Goal: Information Seeking & Learning: Learn about a topic

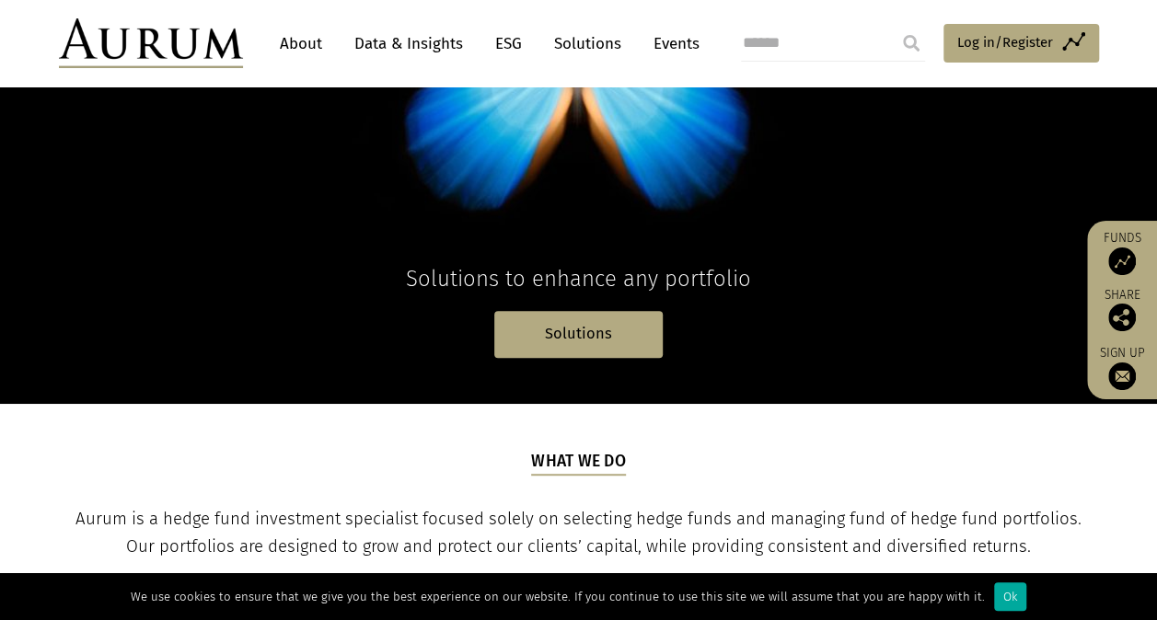
scroll to position [318, 0]
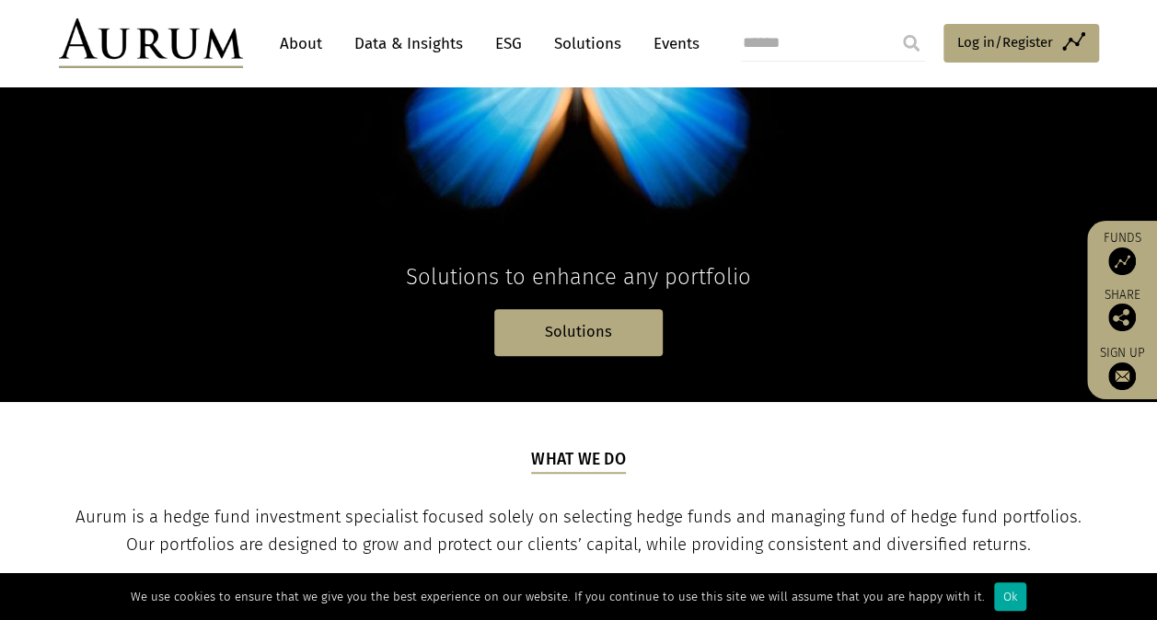
click at [309, 39] on link "About" at bounding box center [301, 44] width 61 height 34
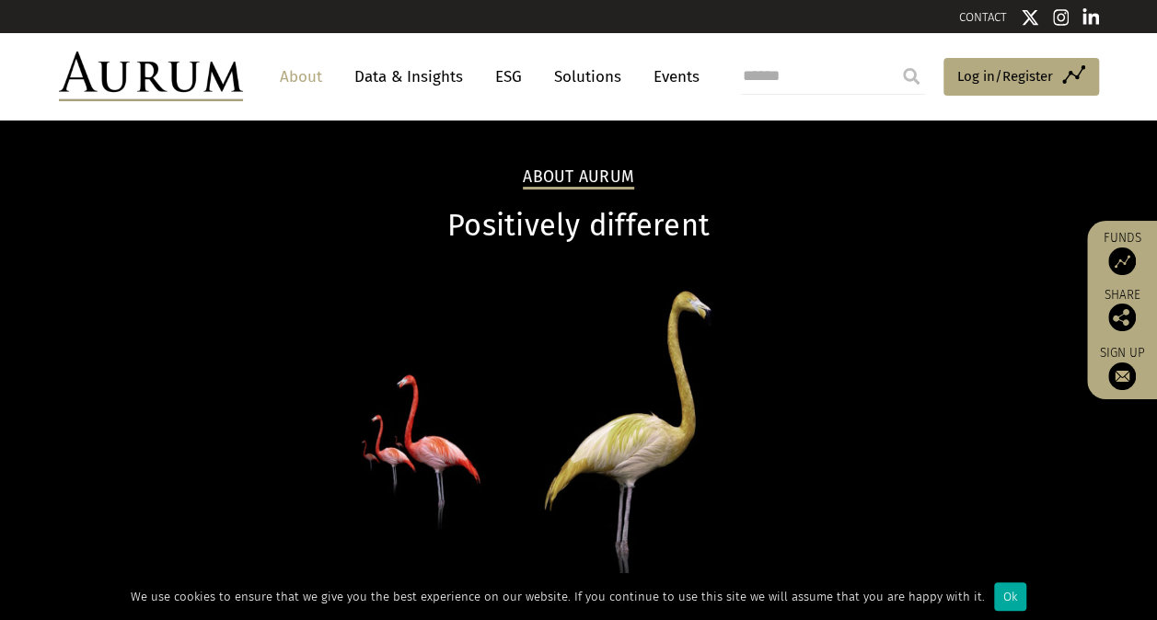
click at [403, 75] on link "Data & Insights" at bounding box center [408, 77] width 127 height 34
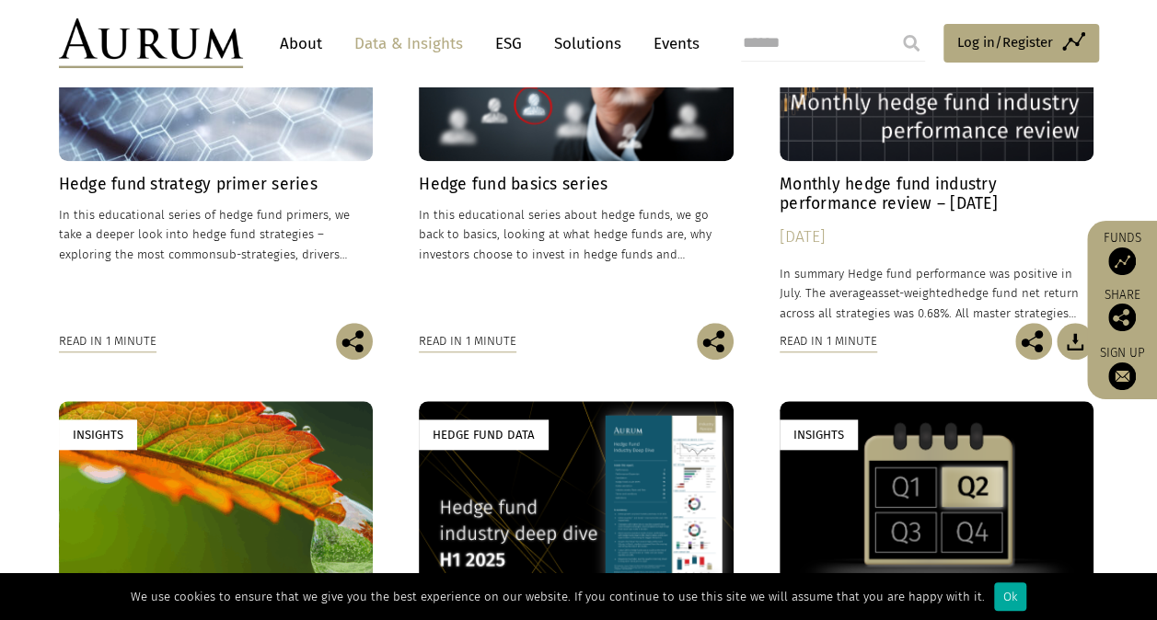
scroll to position [711, 0]
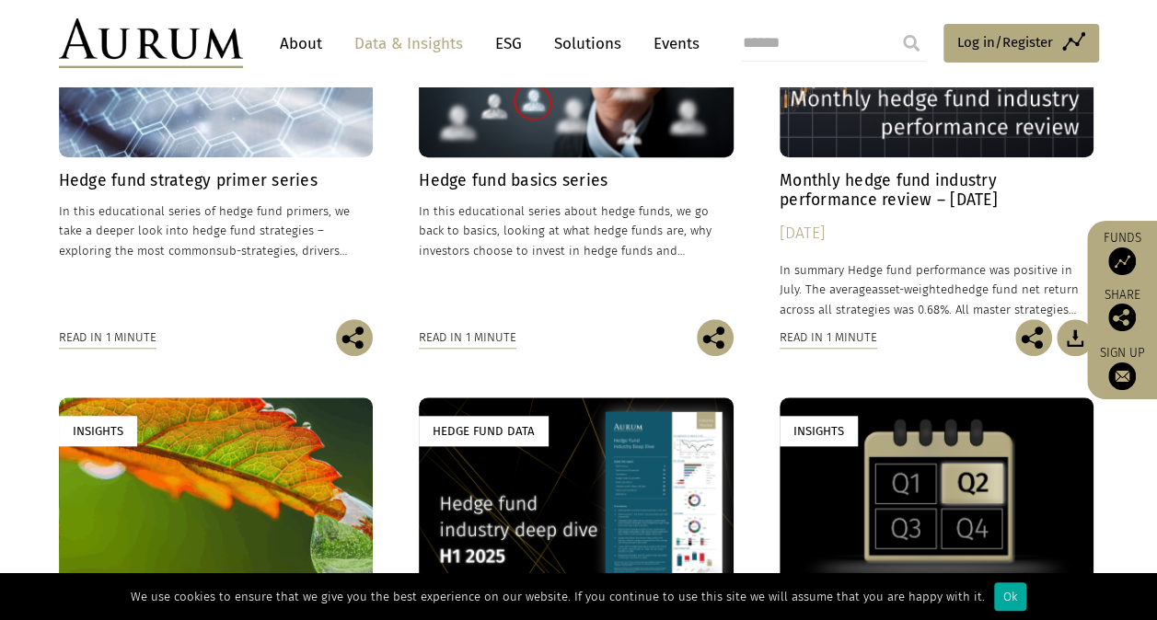
click at [819, 340] on div "Read in 1 minute" at bounding box center [829, 338] width 98 height 20
click at [864, 237] on div "[DATE]" at bounding box center [937, 234] width 315 height 26
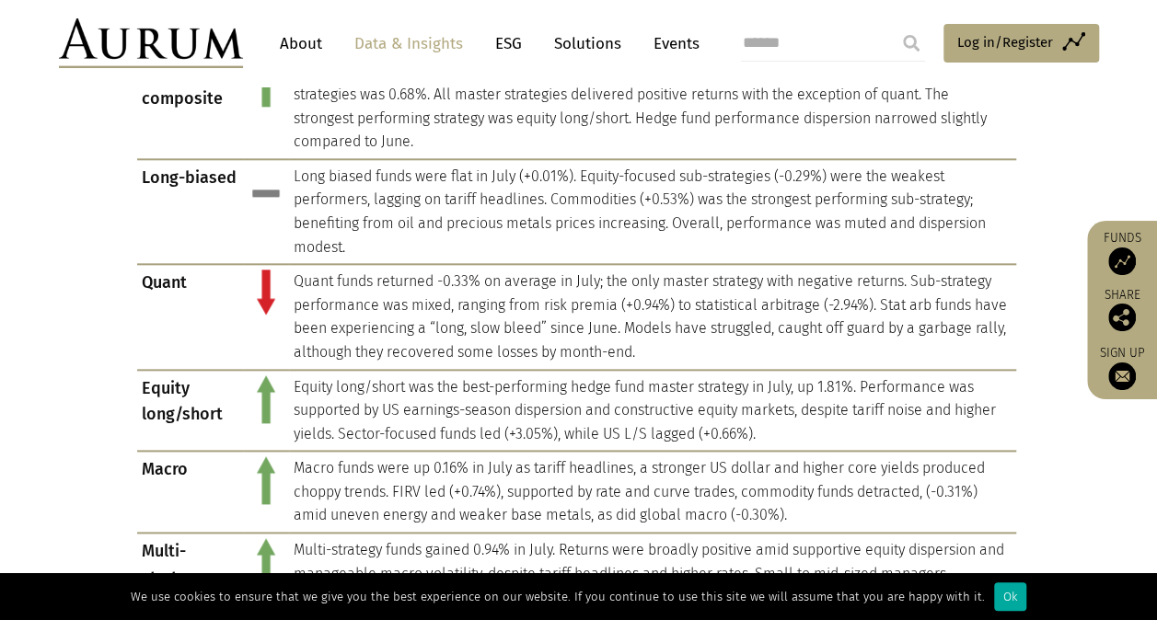
scroll to position [911, 0]
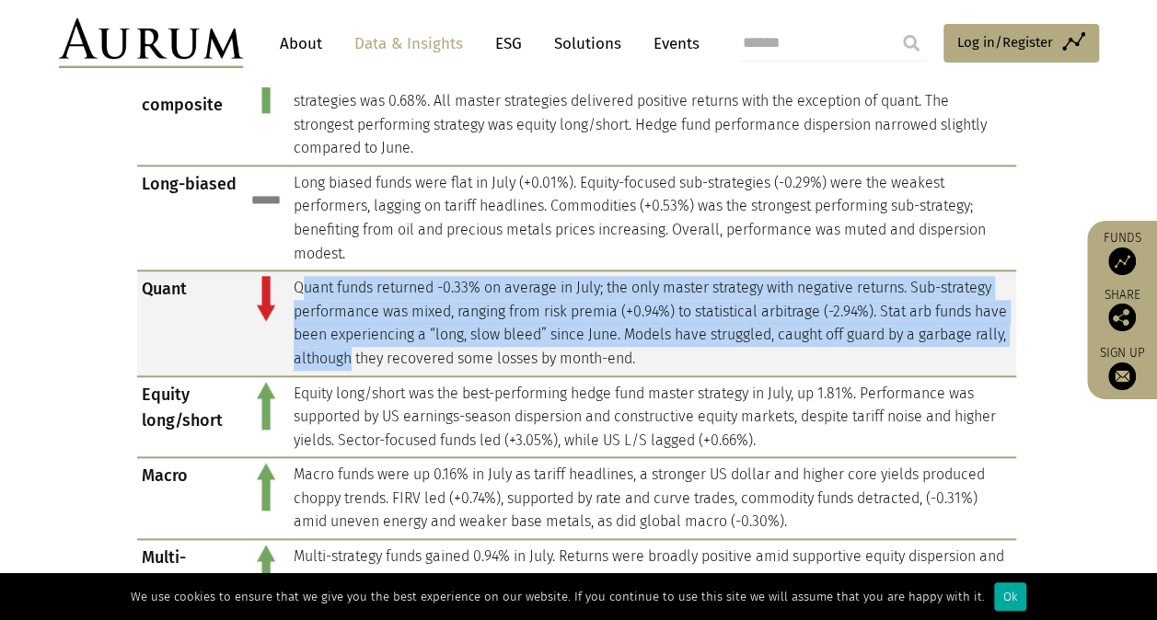
drag, startPoint x: 300, startPoint y: 284, endPoint x: 444, endPoint y: 368, distance: 166.2
click at [444, 368] on td "Quant funds returned -0.33% on average in July; the only master strategy with n…" at bounding box center [652, 323] width 727 height 105
drag, startPoint x: 444, startPoint y: 368, endPoint x: 342, endPoint y: 328, distance: 109.0
click at [342, 328] on td "Quant funds returned -0.33% on average in July; the only master strategy with n…" at bounding box center [652, 323] width 727 height 105
click at [305, 296] on td "Quant funds returned -0.33% on average in July; the only master strategy with n…" at bounding box center [652, 323] width 727 height 105
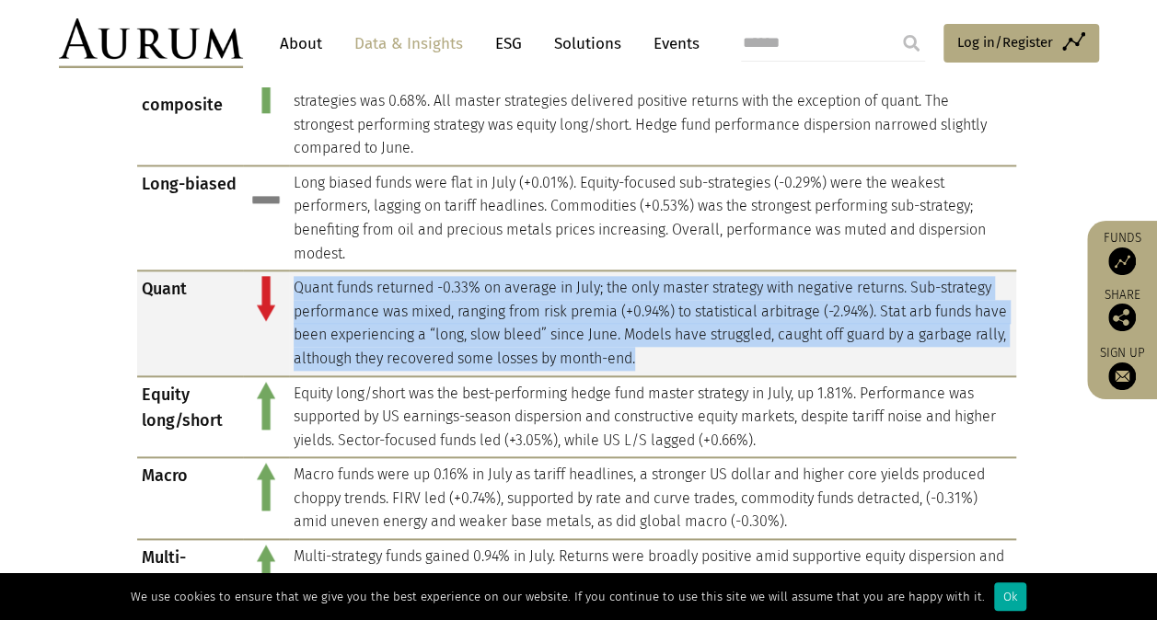
drag, startPoint x: 296, startPoint y: 286, endPoint x: 803, endPoint y: 351, distance: 510.3
click at [803, 351] on td "Quant funds returned -0.33% on average in July; the only master strategy with n…" at bounding box center [652, 323] width 727 height 105
copy td "Quant funds returned -0.33% on average in July; the only master strategy with n…"
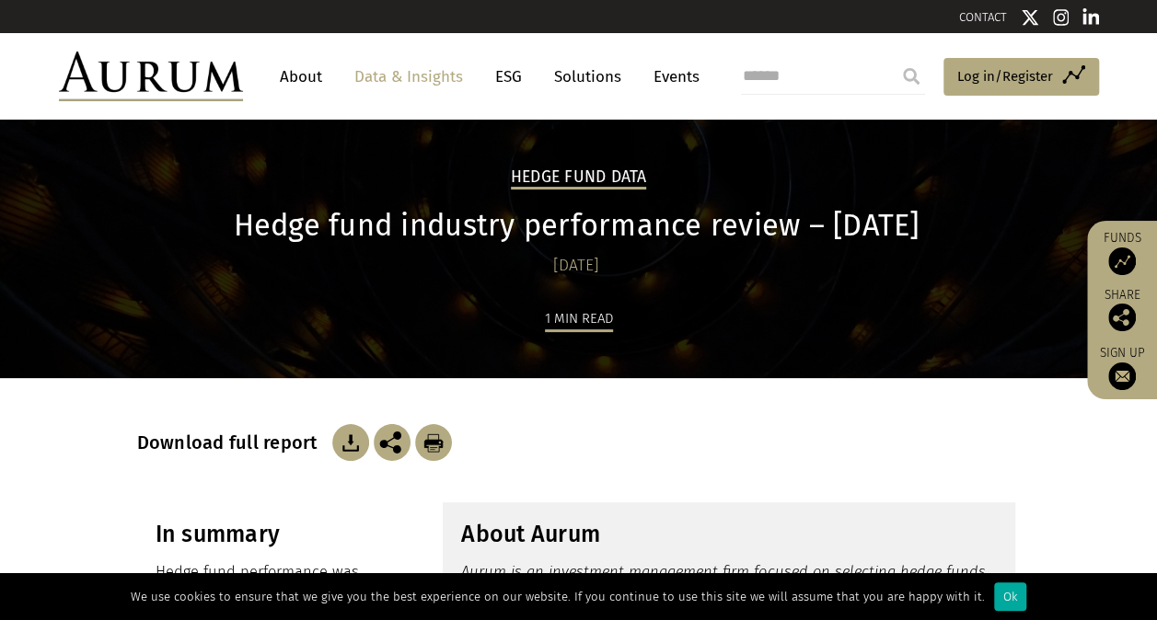
scroll to position [6, 0]
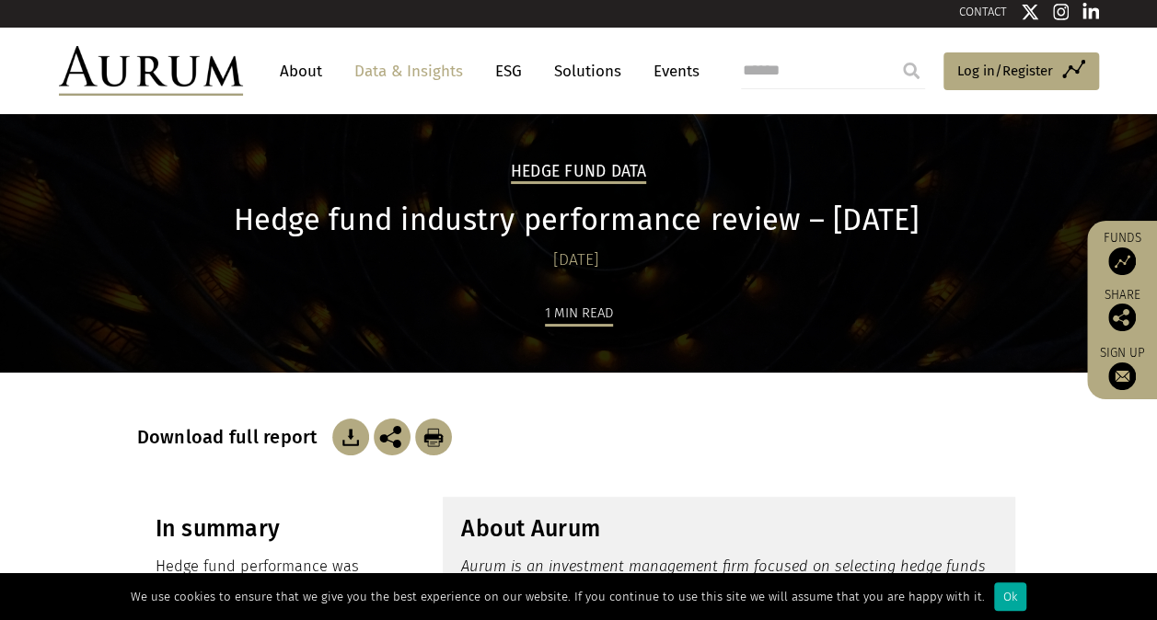
click at [389, 67] on link "Data & Insights" at bounding box center [408, 71] width 127 height 34
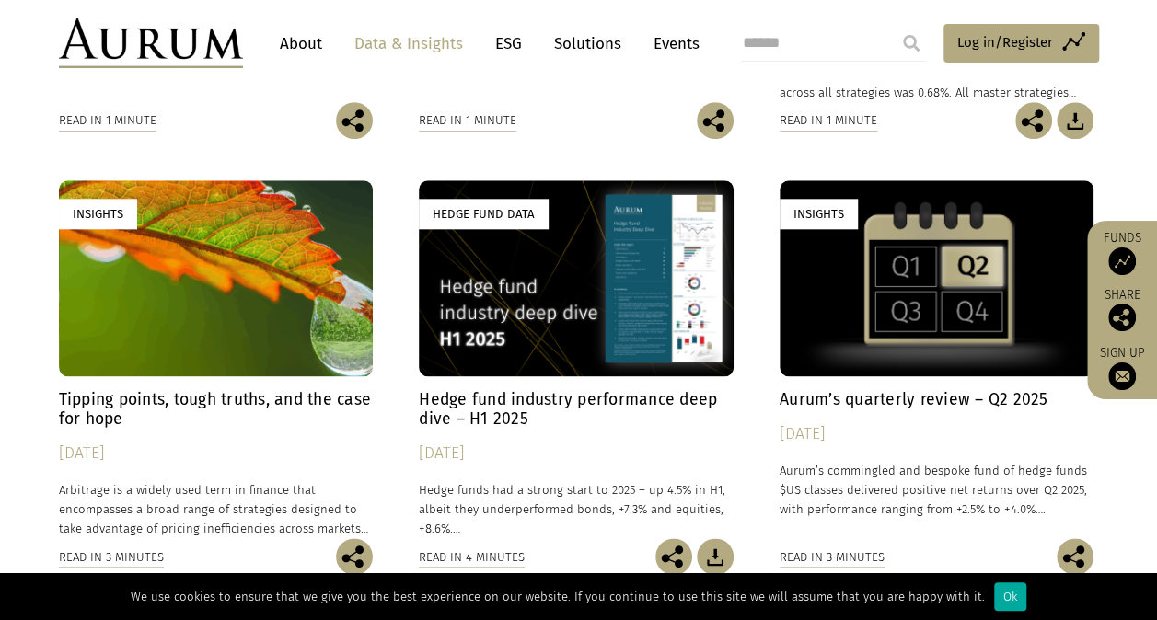
scroll to position [944, 0]
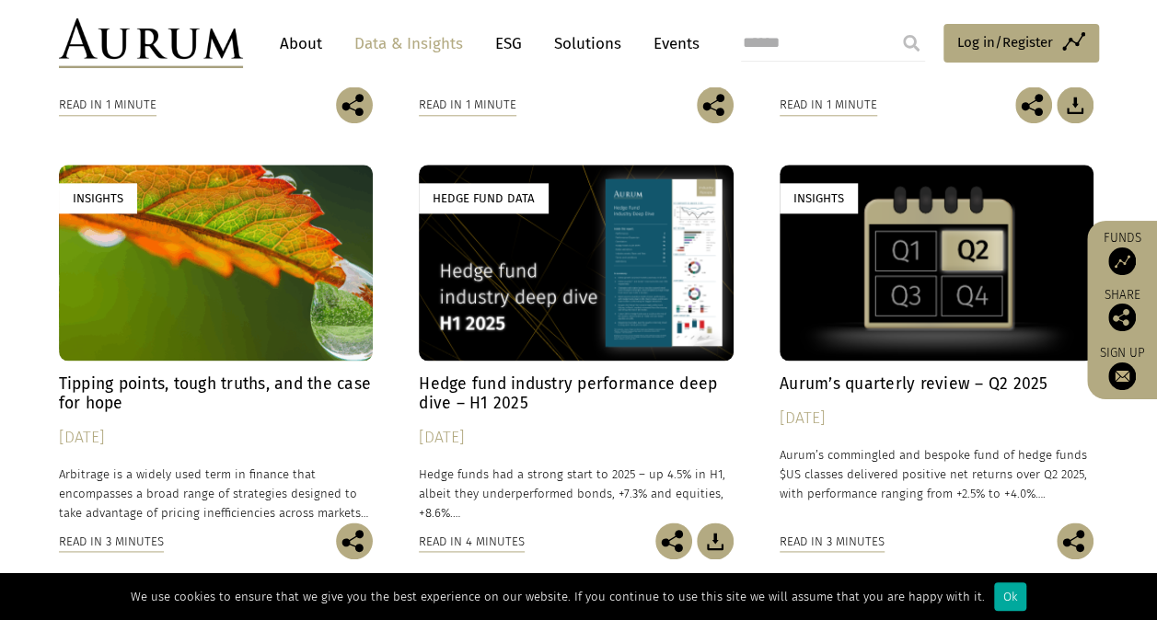
click at [557, 368] on link "Hedge Fund Data Hedge fund industry performance deep dive – H1 2025 30/07/2025 …" at bounding box center [576, 344] width 315 height 358
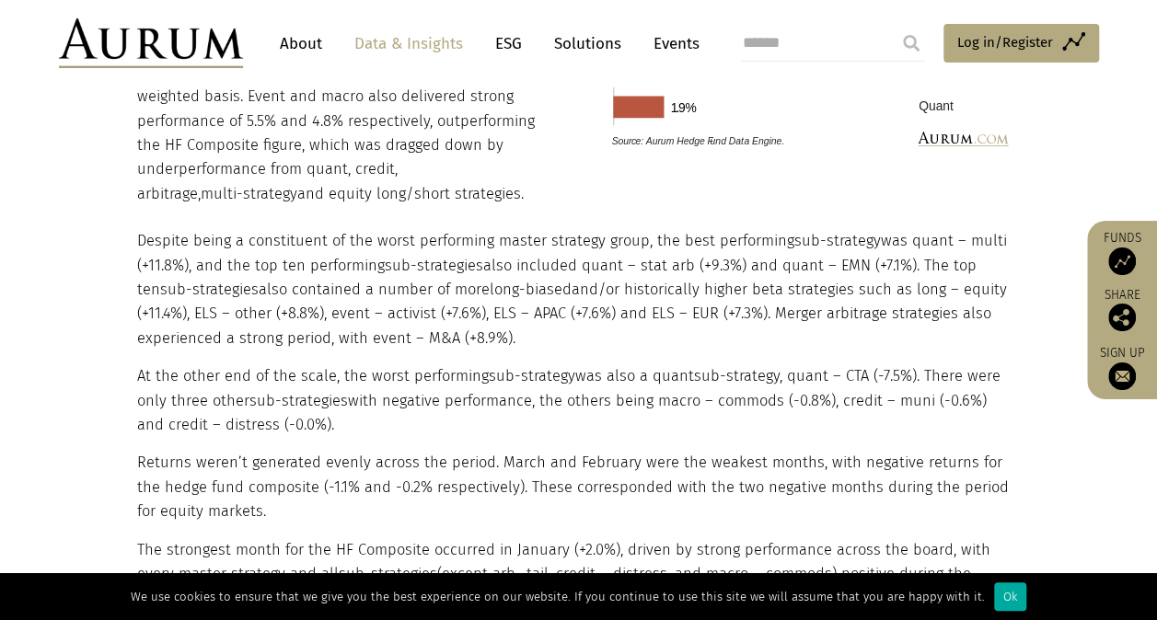
scroll to position [2202, 0]
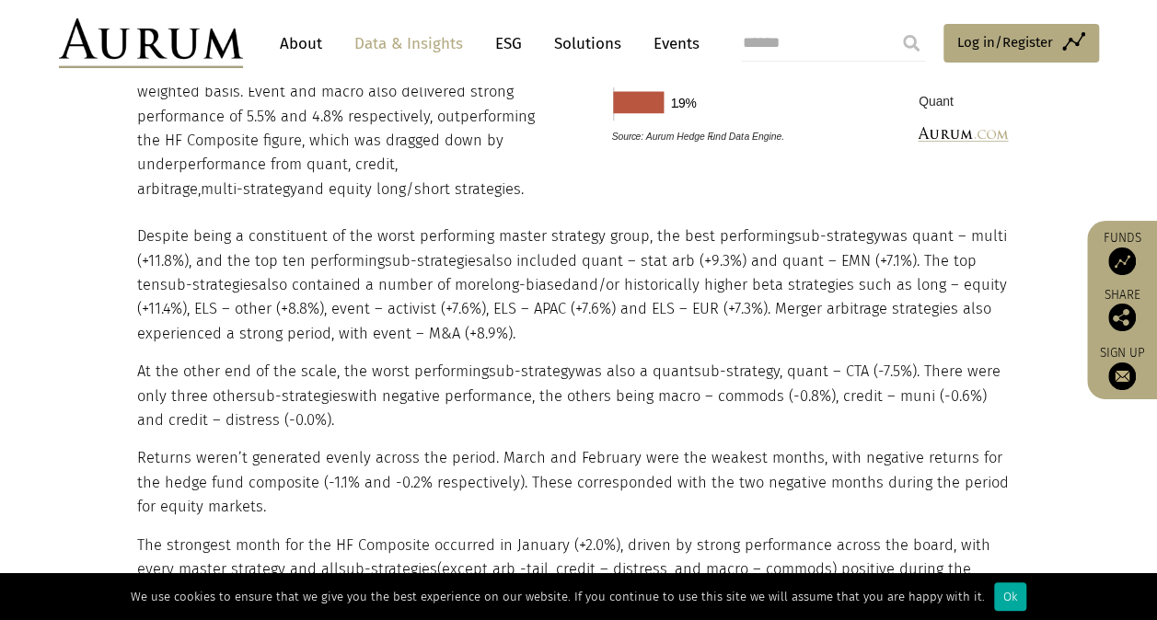
click at [1016, 190] on div "Headline performance The hedge fund industry was up 4.5% over the six-month per…" at bounding box center [579, 271] width 920 height 992
